Goal: Task Accomplishment & Management: Complete application form

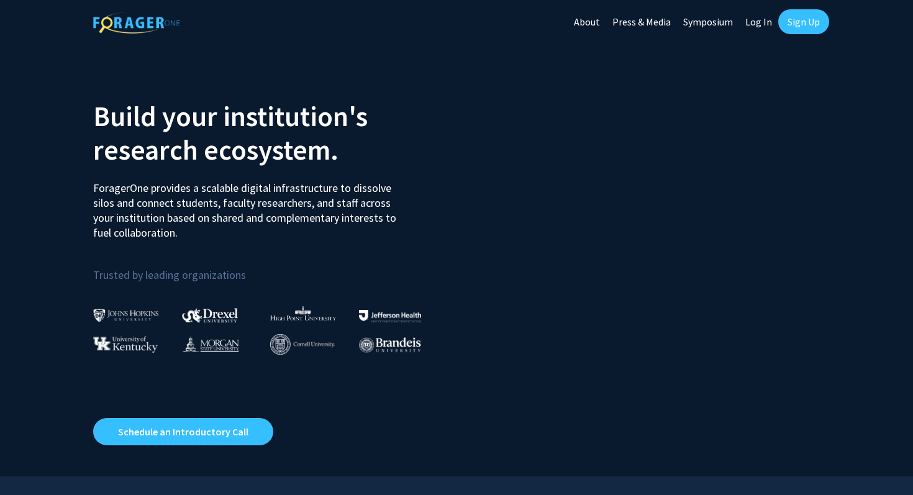
click at [758, 29] on link "Log In" at bounding box center [758, 21] width 39 height 43
select select
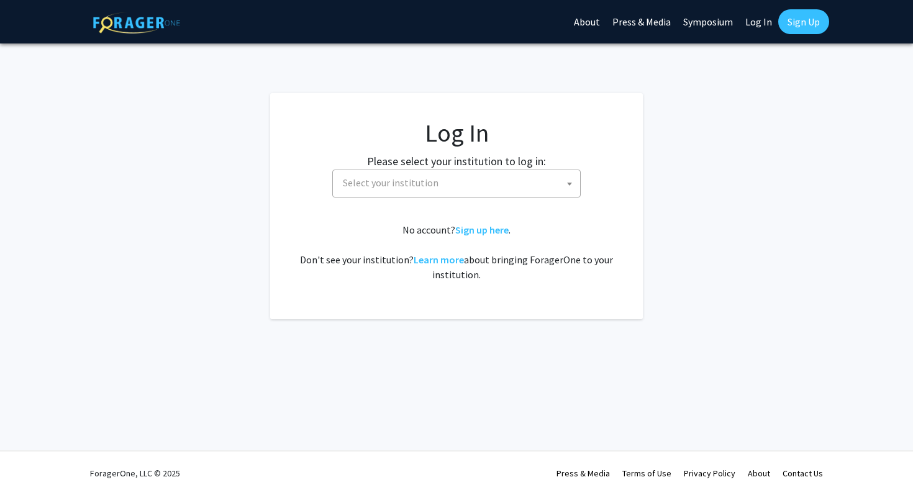
click at [792, 27] on link "Sign Up" at bounding box center [803, 21] width 51 height 25
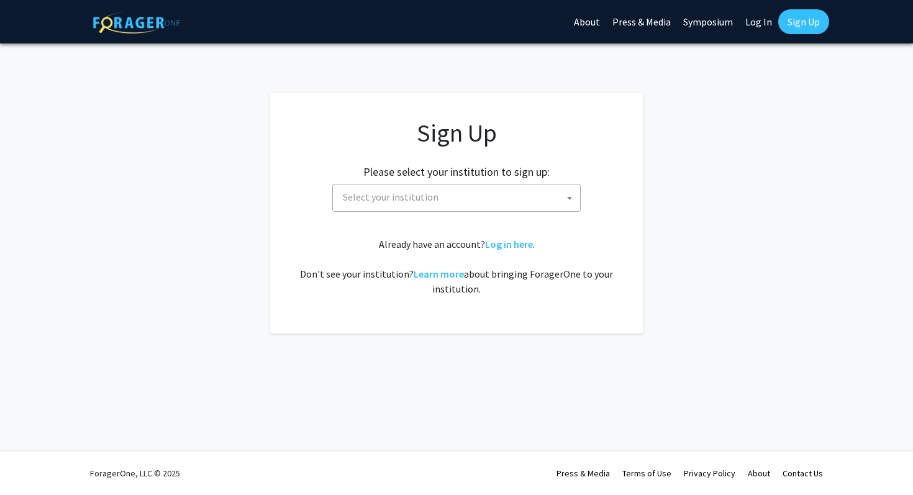
click at [534, 205] on span "Select your institution" at bounding box center [459, 197] width 242 height 25
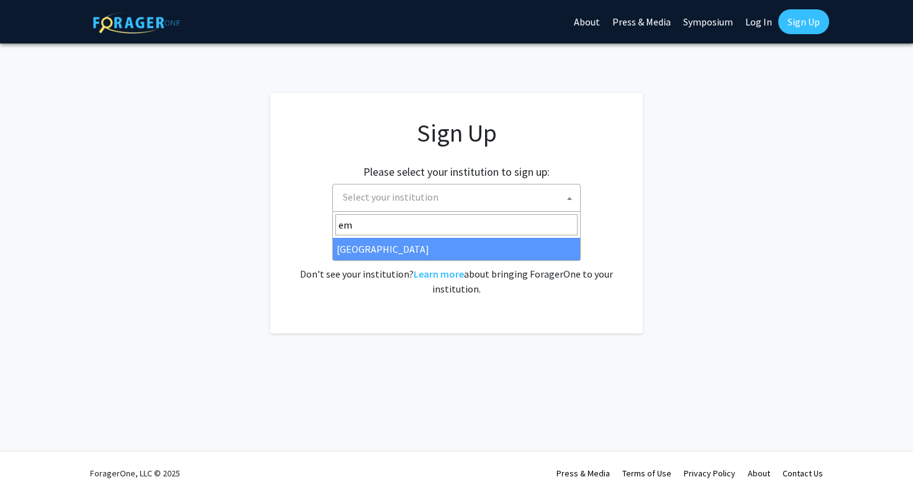
type input "emo"
select select "12"
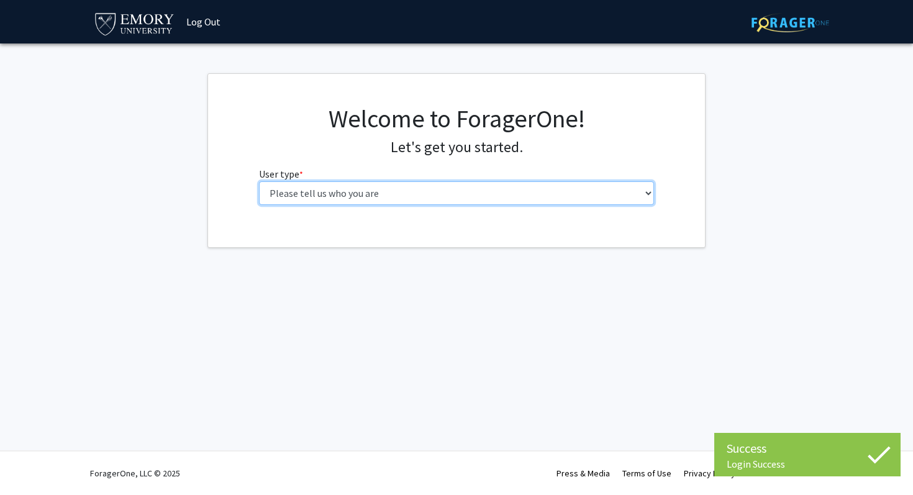
click at [266, 193] on select "Please tell us who you are Undergraduate Student Master's Student Doctoral Cand…" at bounding box center [457, 193] width 396 height 24
select select "1: undergrad"
click at [259, 181] on select "Please tell us who you are Undergraduate Student Master's Student Doctoral Cand…" at bounding box center [457, 193] width 396 height 24
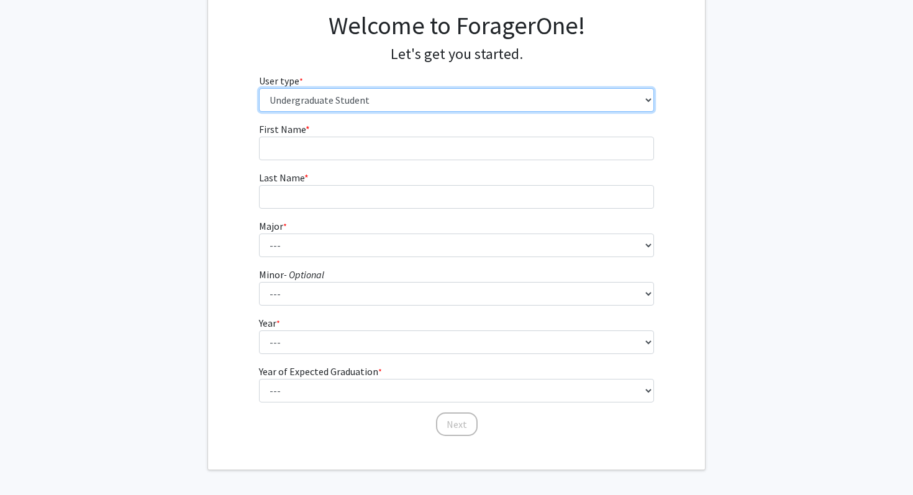
scroll to position [140, 0]
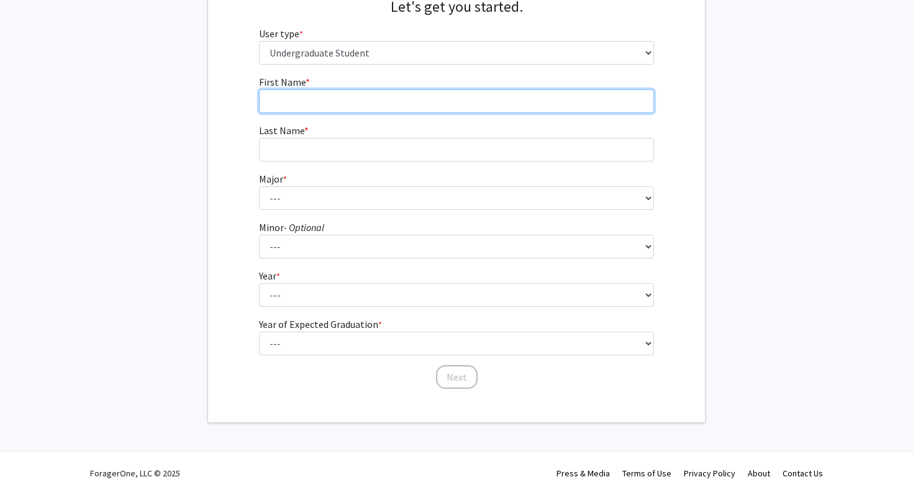
click at [383, 102] on input "First Name * required" at bounding box center [457, 101] width 396 height 24
click at [385, 96] on input "Elie" at bounding box center [457, 101] width 396 height 24
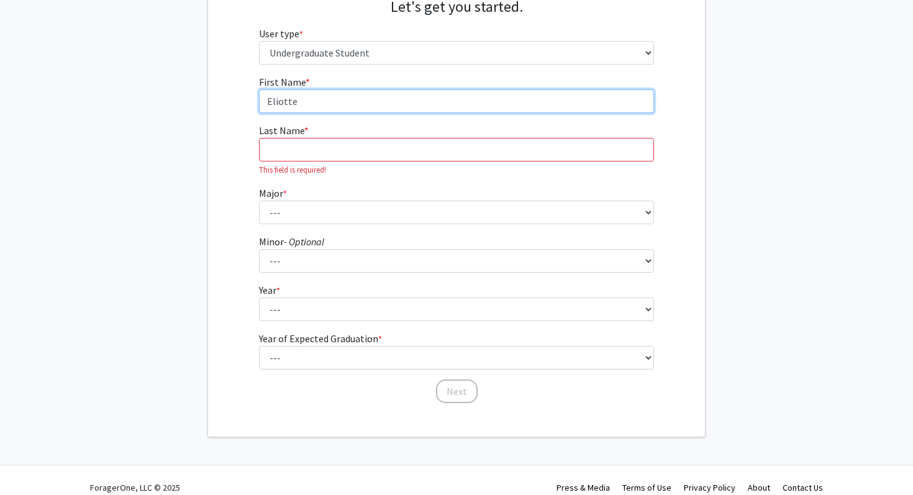
type input "Eliotte"
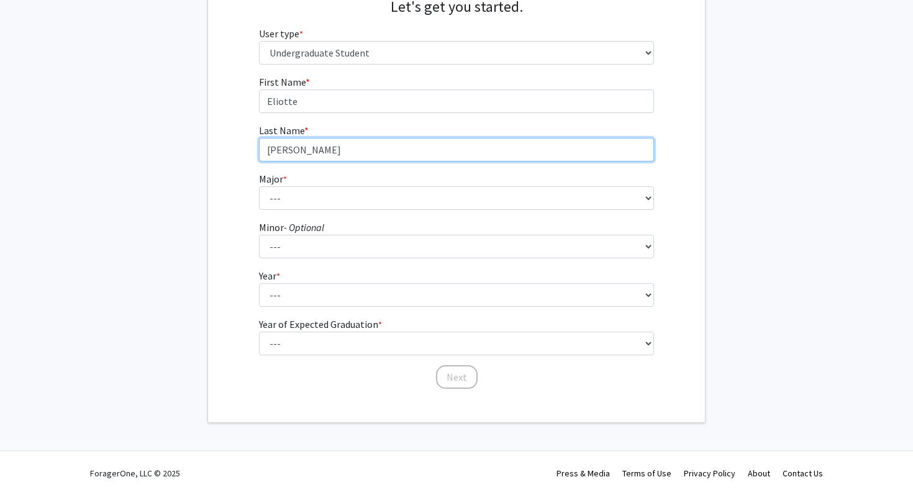
type input "[PERSON_NAME]"
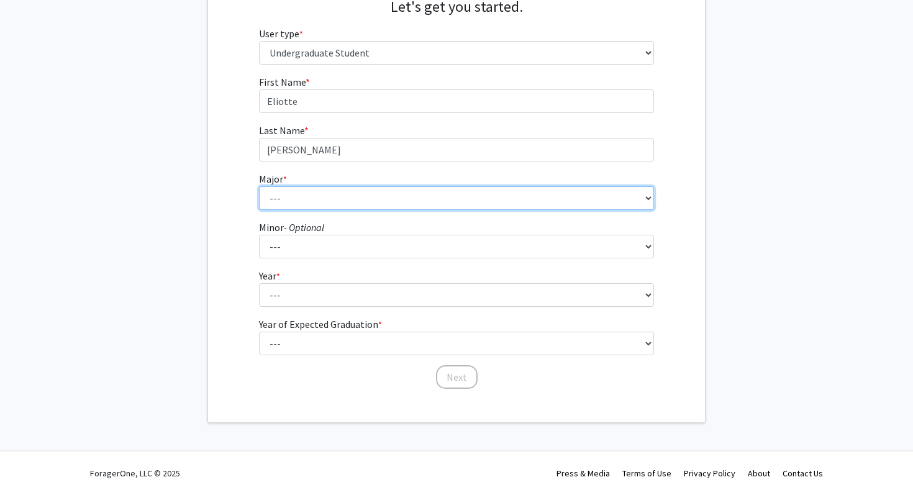
click at [412, 206] on select "--- Accounting African American Studies African Studies American Studies Analyt…" at bounding box center [457, 198] width 396 height 24
select select "21: 982"
click at [259, 186] on select "--- Accounting African American Studies African Studies American Studies Analyt…" at bounding box center [457, 198] width 396 height 24
click at [364, 205] on select "--- Accounting African American Studies African Studies American Studies Analyt…" at bounding box center [457, 198] width 396 height 24
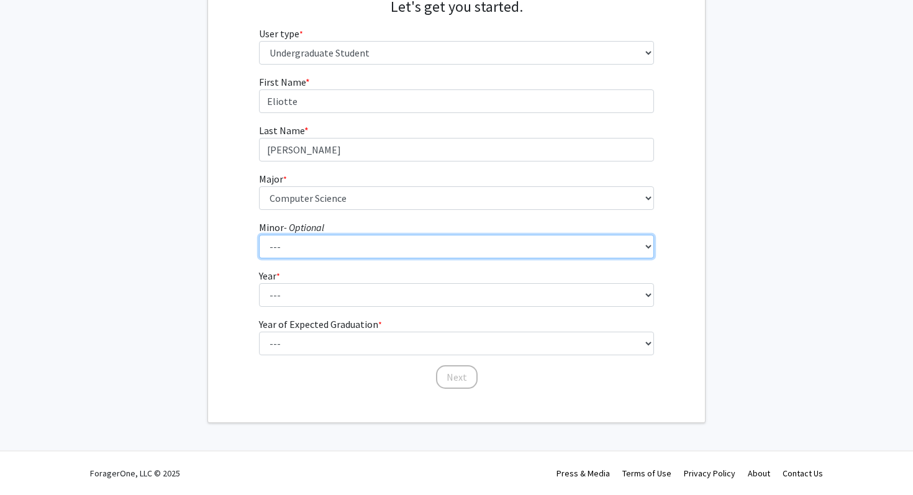
click at [339, 248] on select "--- African American Studies African Studies American Studies Ancient Mediterra…" at bounding box center [457, 247] width 396 height 24
select select "19: 746"
click at [259, 235] on select "--- African American Studies African Studies American Studies Ancient Mediterra…" at bounding box center [457, 247] width 396 height 24
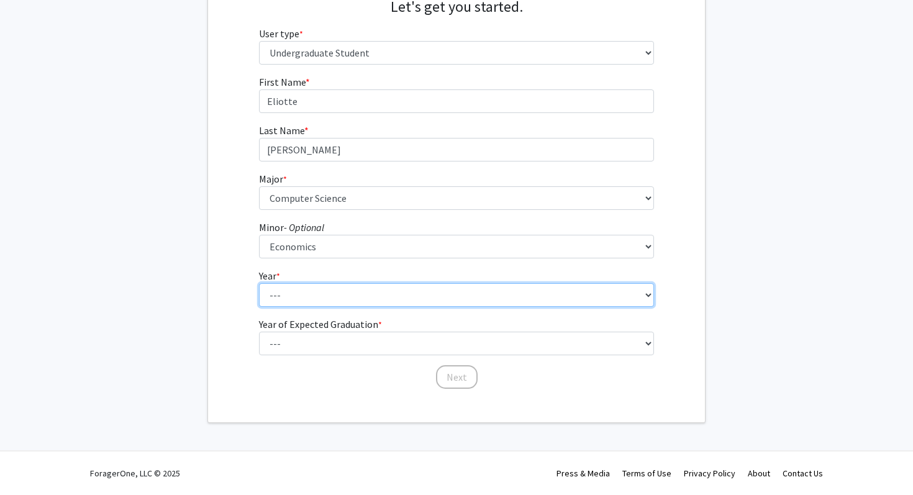
click at [349, 294] on select "--- First-year Sophomore Junior Senior Postbaccalaureate Certificate" at bounding box center [457, 295] width 396 height 24
select select "2: sophomore"
click at [259, 283] on select "--- First-year Sophomore Junior Senior Postbaccalaureate Certificate" at bounding box center [457, 295] width 396 height 24
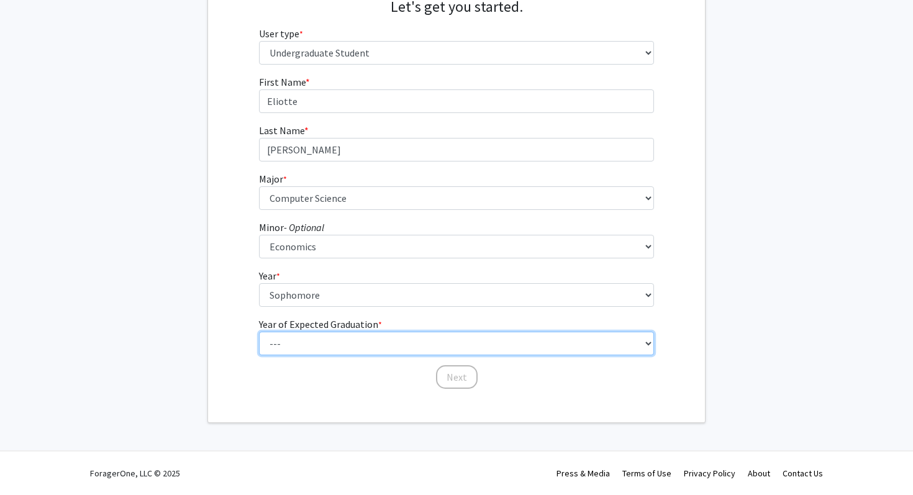
click at [352, 345] on select "--- 2025 2026 2027 2028 2029 2030 2031 2032 2033 2034" at bounding box center [457, 344] width 396 height 24
select select "4: 2028"
click at [259, 332] on select "--- 2025 2026 2027 2028 2029 2030 2031 2032 2033 2034" at bounding box center [457, 344] width 396 height 24
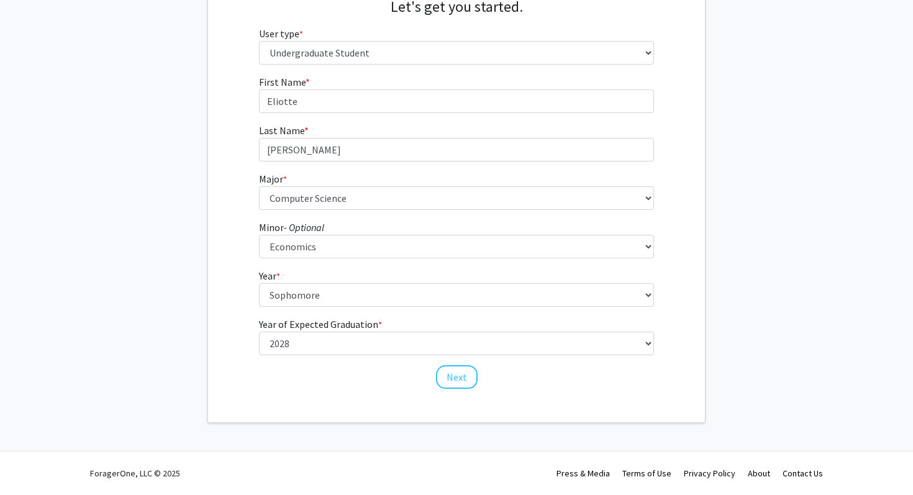
click at [368, 214] on form "First Name * required [PERSON_NAME] Last Name * required [PERSON_NAME] * requir…" at bounding box center [457, 226] width 396 height 303
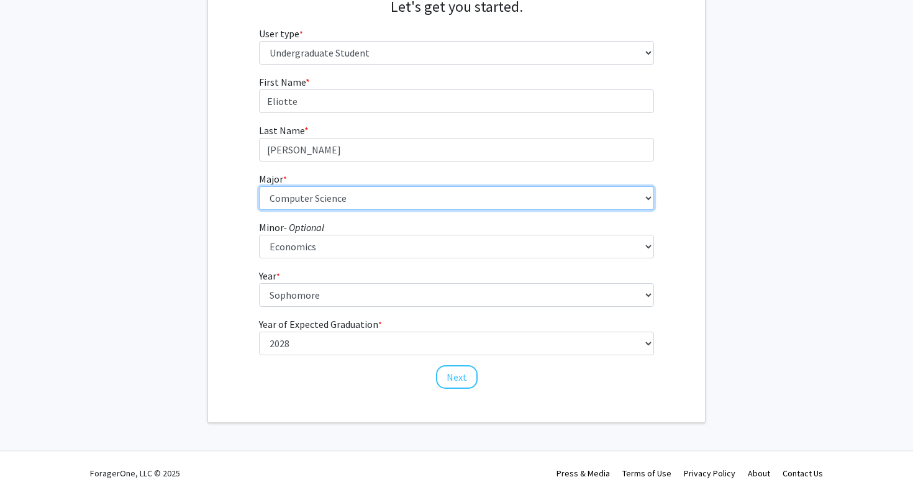
click at [368, 194] on select "--- Accounting African American Studies African Studies American Studies Analyt…" at bounding box center [457, 198] width 396 height 24
select select "24: 985"
click at [259, 186] on select "--- Accounting African American Studies African Studies American Studies Analyt…" at bounding box center [457, 198] width 396 height 24
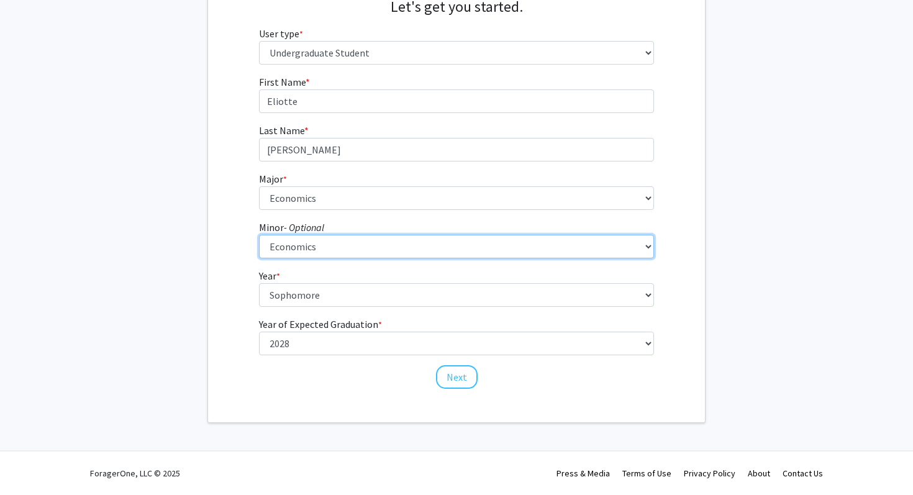
click at [299, 250] on select "--- African American Studies African Studies American Studies Ancient Mediterra…" at bounding box center [457, 247] width 396 height 24
select select "17: 744"
click at [259, 235] on select "--- African American Studies African Studies American Studies Ancient Mediterra…" at bounding box center [457, 247] width 396 height 24
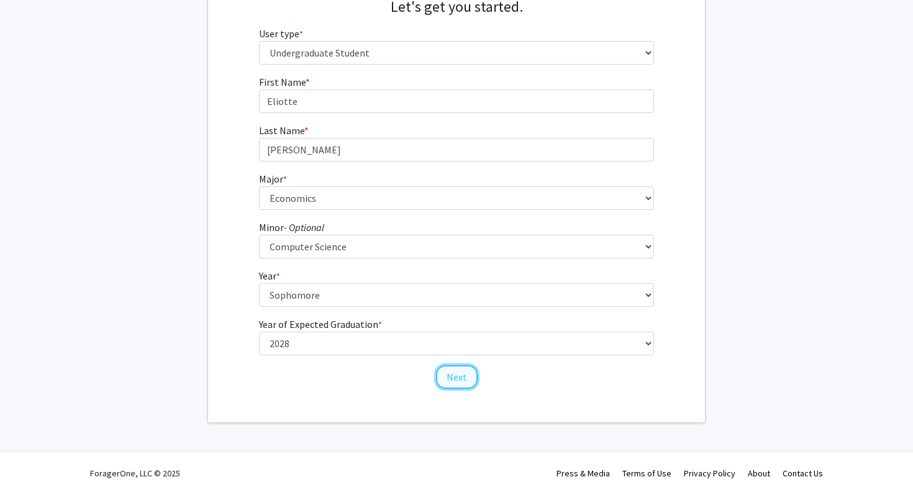
click at [461, 379] on button "Next" at bounding box center [457, 377] width 42 height 24
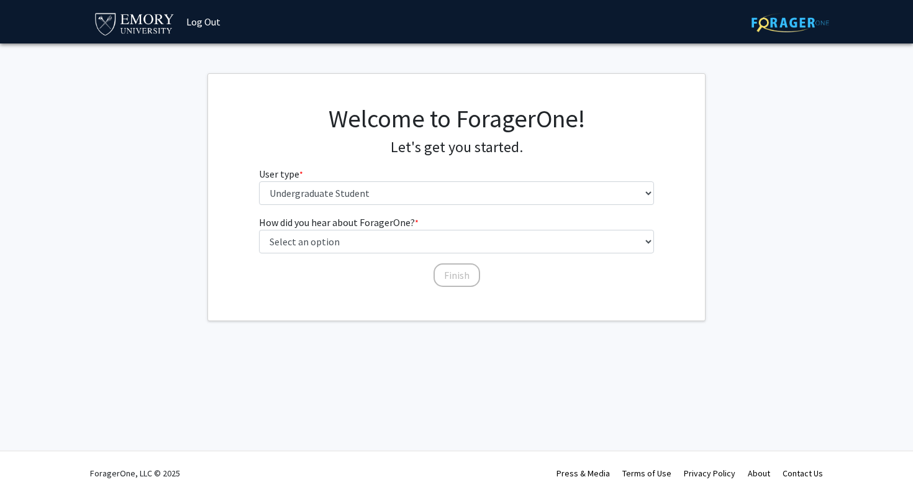
scroll to position [0, 0]
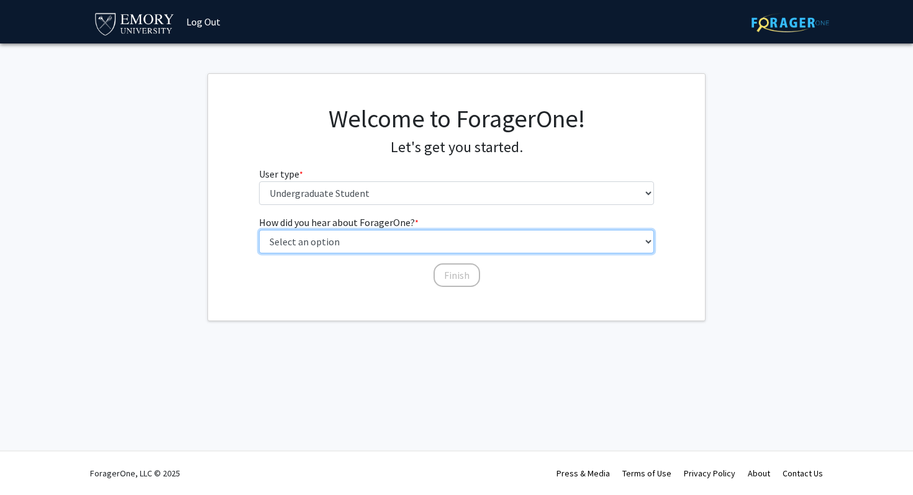
click at [395, 247] on select "Select an option Peer/student recommendation Faculty/staff recommendation Unive…" at bounding box center [457, 242] width 396 height 24
select select "1: peer_recommendation"
click at [259, 230] on select "Select an option Peer/student recommendation Faculty/staff recommendation Unive…" at bounding box center [457, 242] width 396 height 24
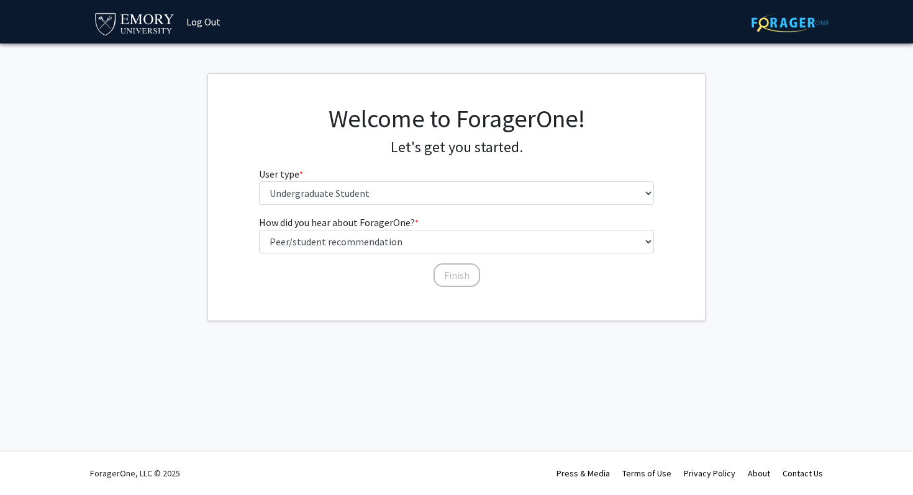
click at [426, 275] on div "Finish" at bounding box center [457, 269] width 396 height 12
click at [455, 275] on button "Finish" at bounding box center [457, 275] width 47 height 24
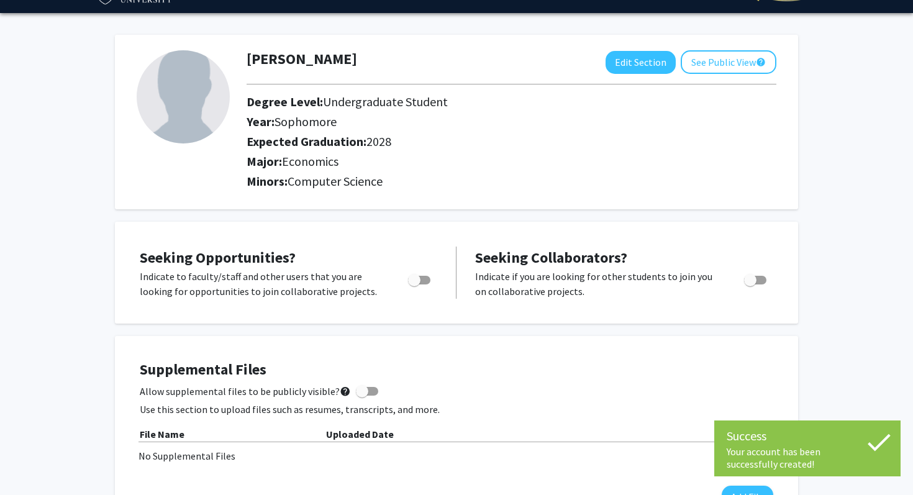
scroll to position [114, 0]
